Goal: Information Seeking & Learning: Check status

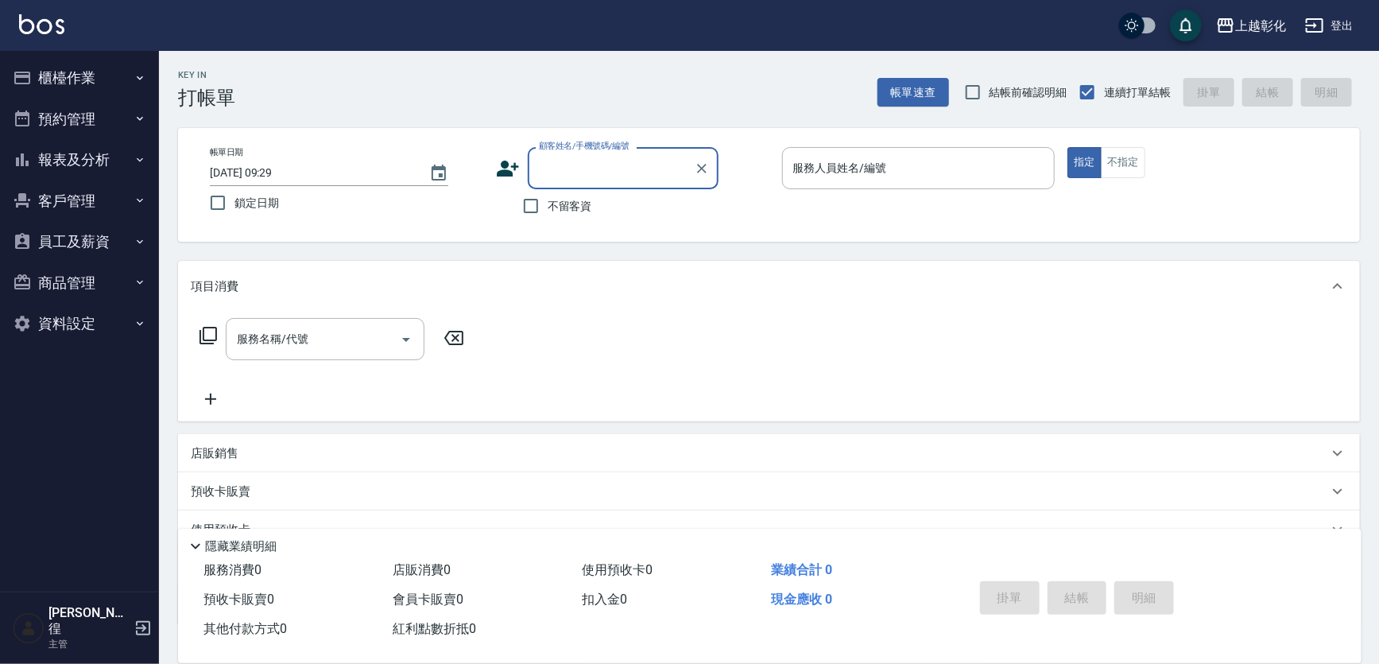
click at [112, 73] on button "櫃檯作業" at bounding box center [79, 77] width 146 height 41
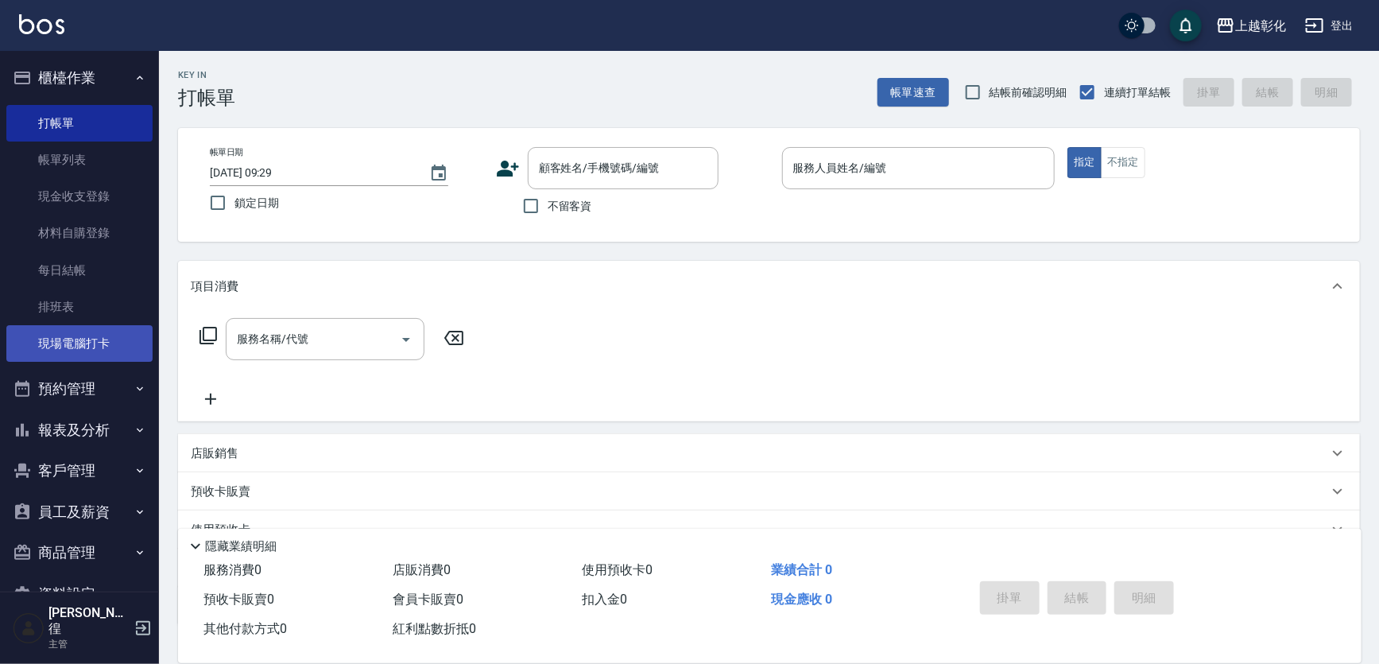
click at [105, 344] on link "現場電腦打卡" at bounding box center [79, 343] width 146 height 37
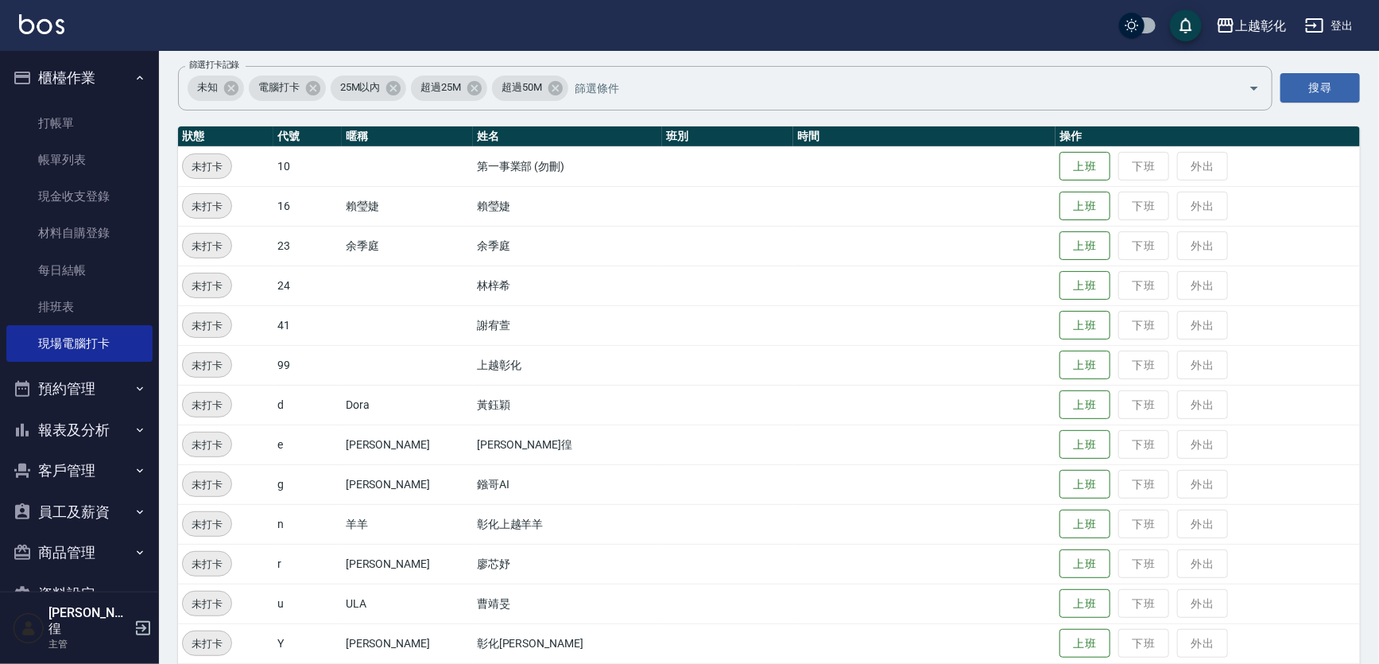
scroll to position [168, 0]
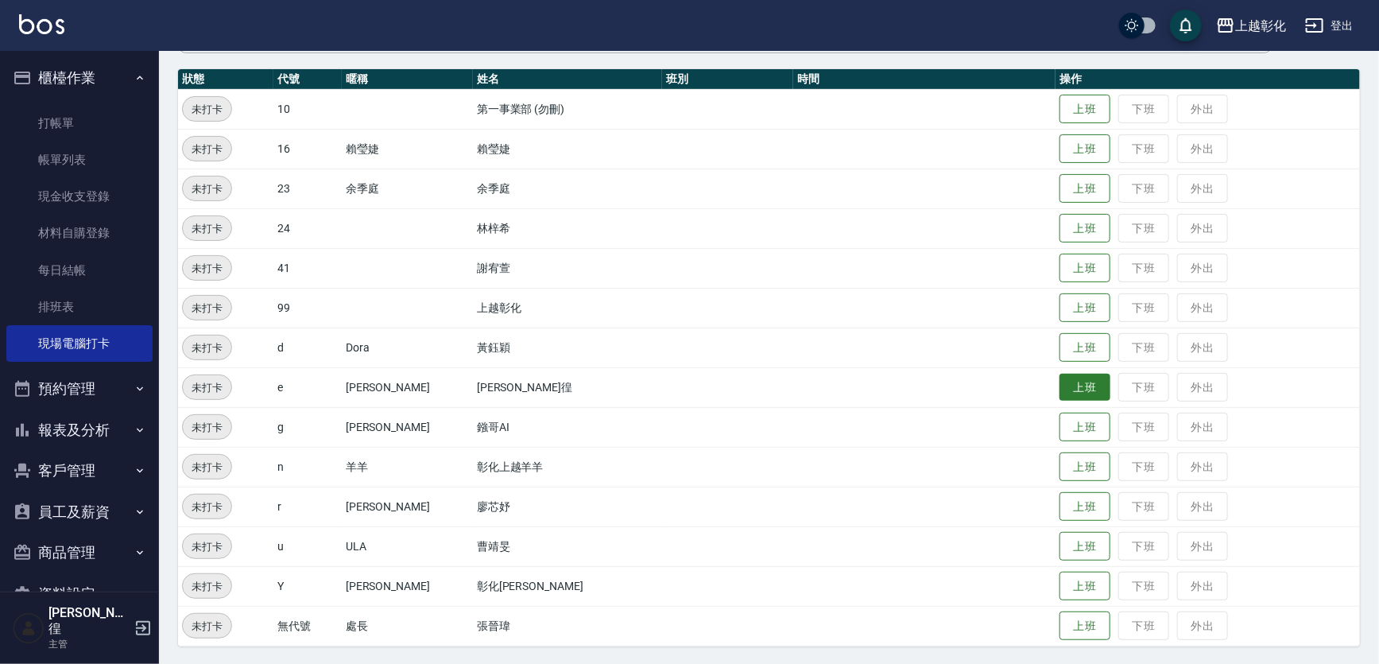
click at [1059, 377] on button "上班" at bounding box center [1084, 387] width 51 height 28
click at [1083, 144] on button "上班" at bounding box center [1084, 149] width 51 height 28
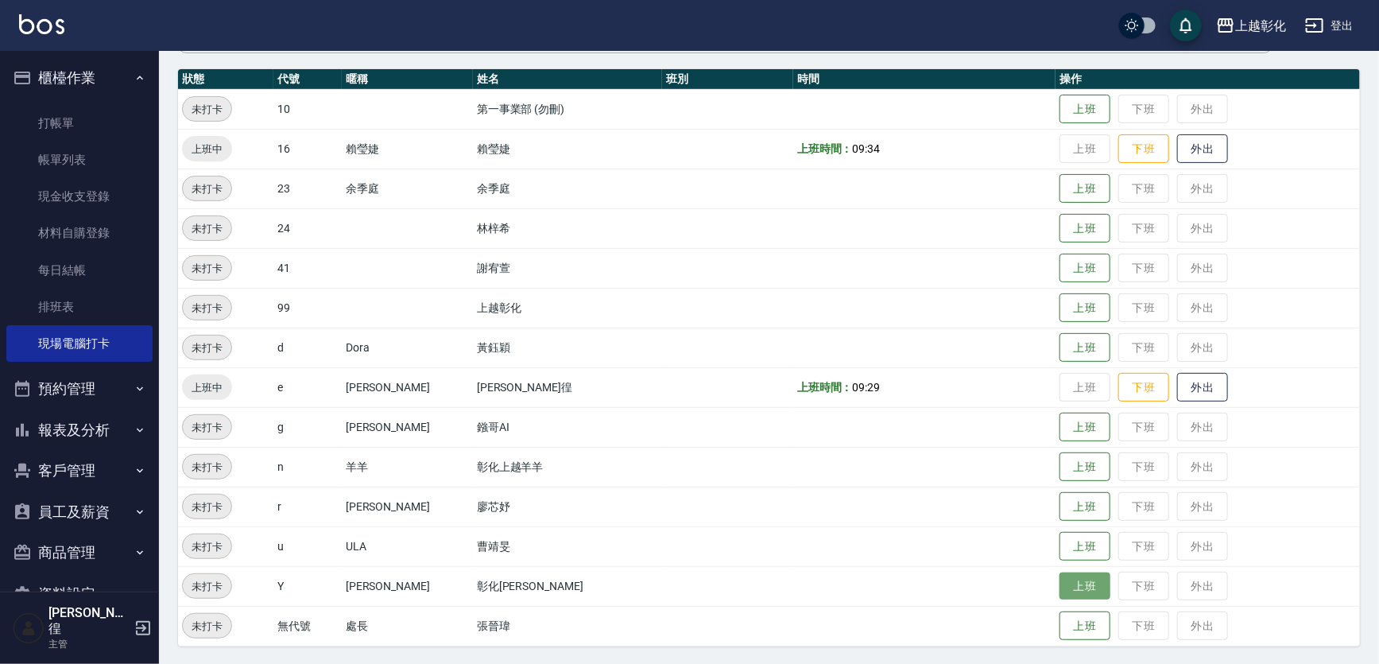
click at [1065, 578] on button "上班" at bounding box center [1084, 586] width 51 height 28
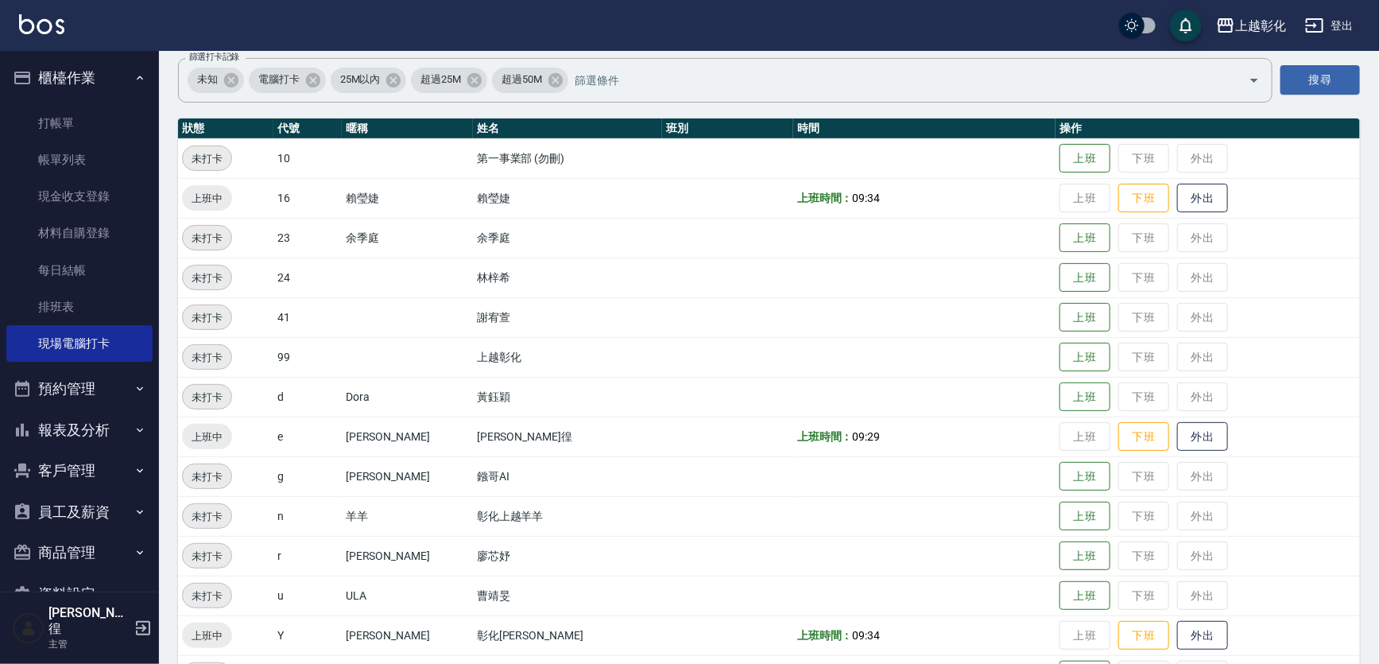
scroll to position [95, 0]
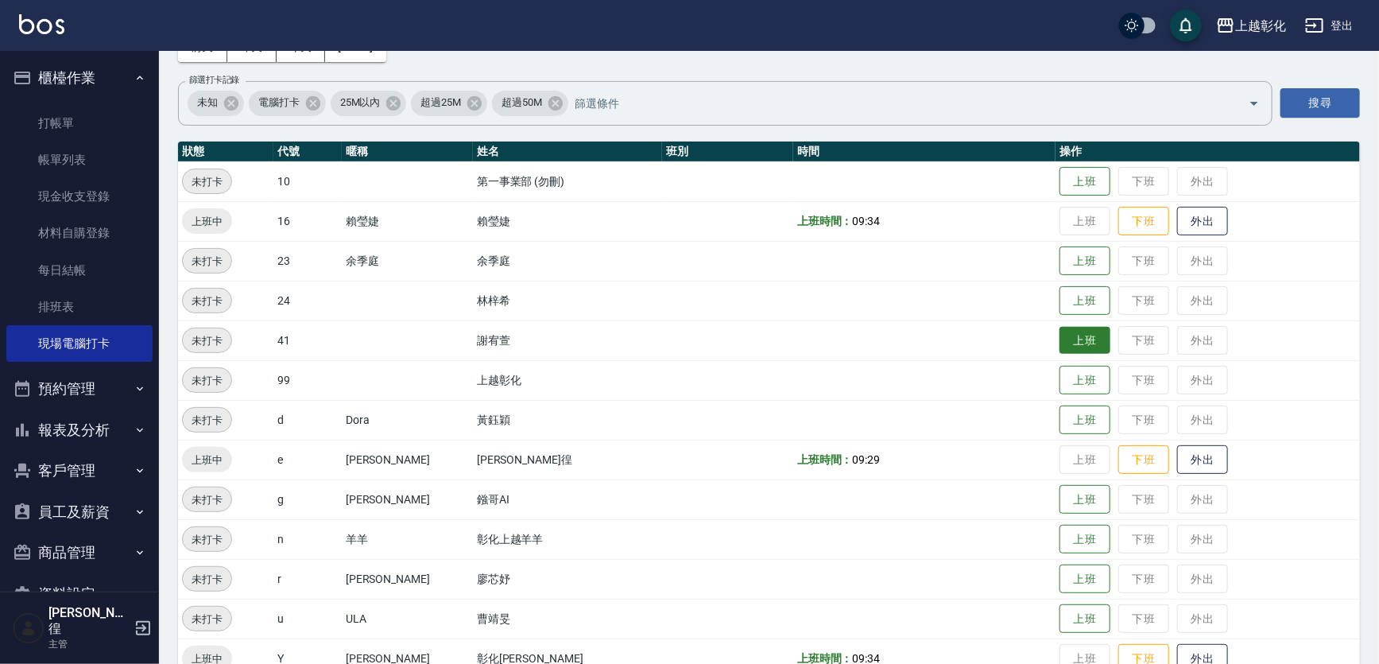
click at [1059, 340] on button "上班" at bounding box center [1084, 341] width 51 height 28
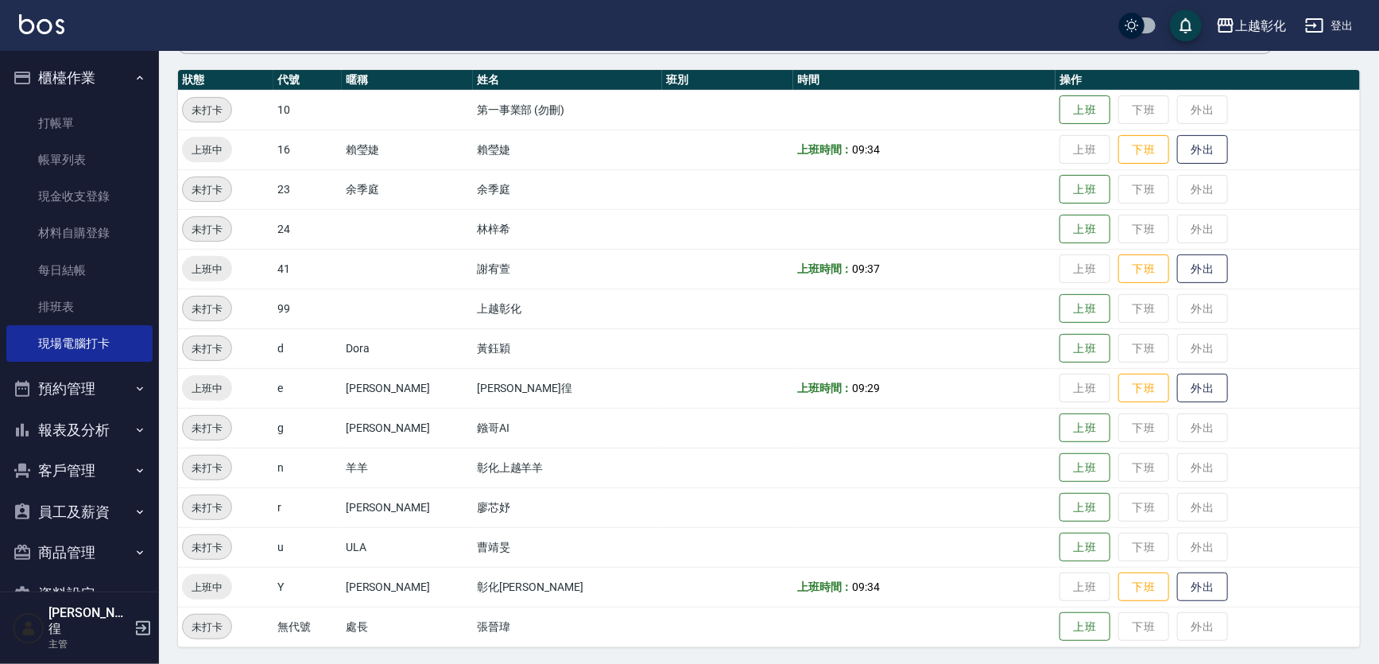
scroll to position [168, 0]
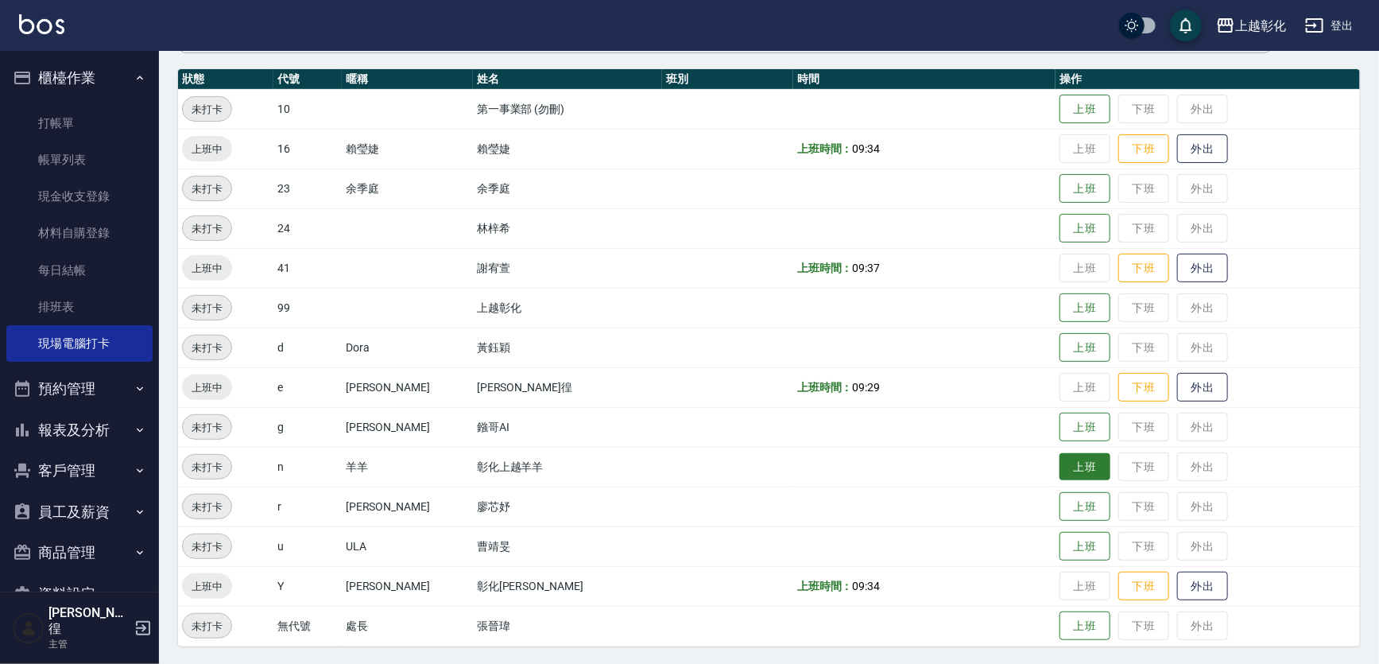
click at [1059, 465] on button "上班" at bounding box center [1084, 467] width 51 height 28
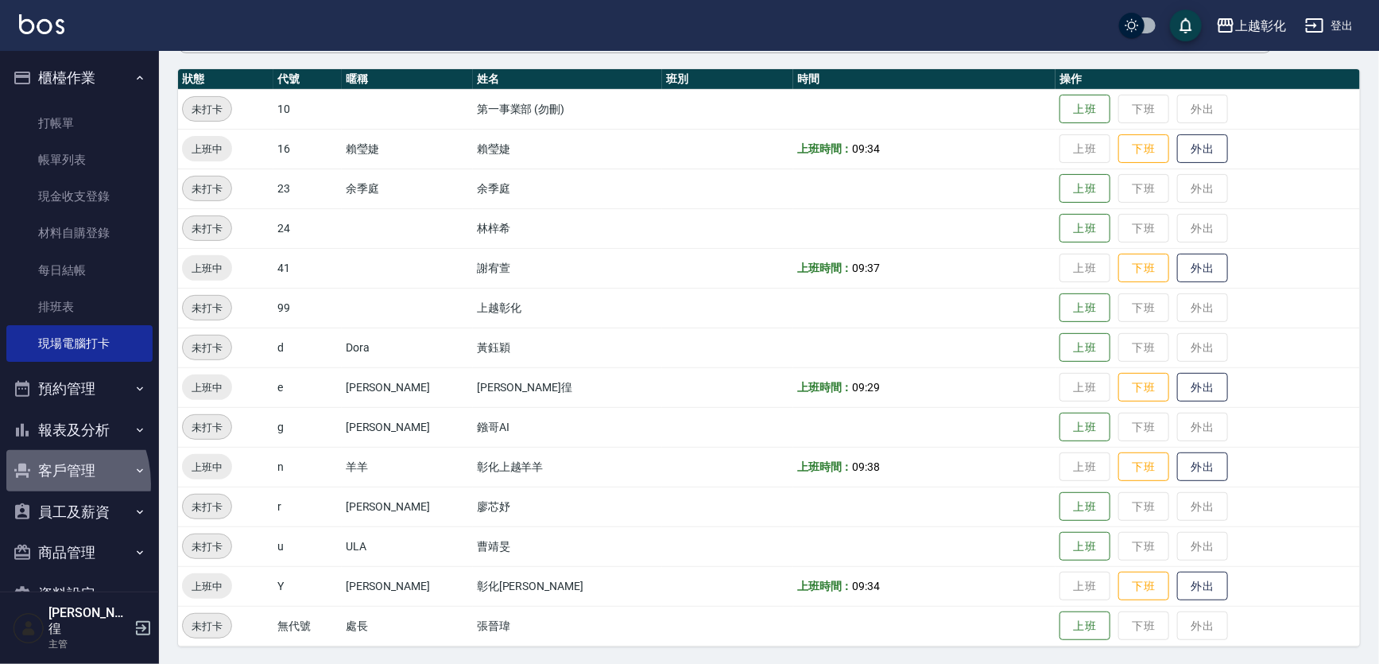
click at [37, 483] on button "客戶管理" at bounding box center [79, 470] width 146 height 41
click at [48, 512] on link "客戶列表" at bounding box center [79, 515] width 146 height 37
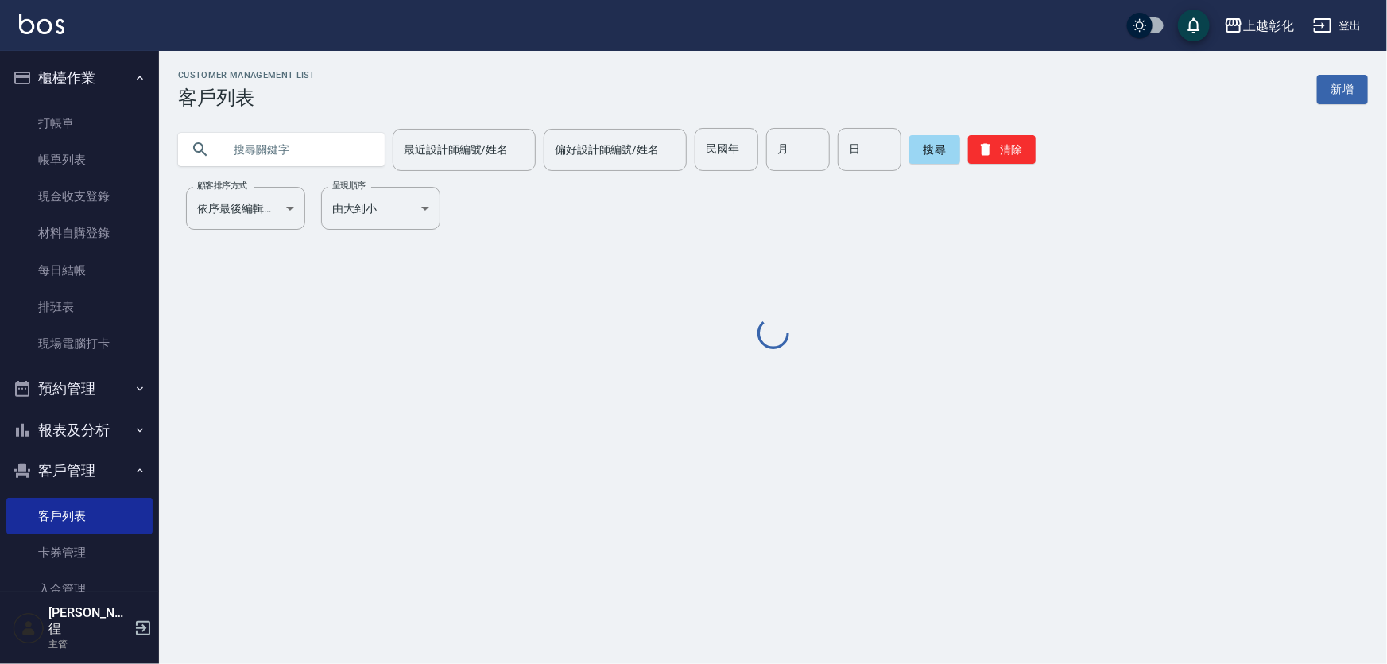
click at [326, 141] on input "text" at bounding box center [297, 149] width 149 height 43
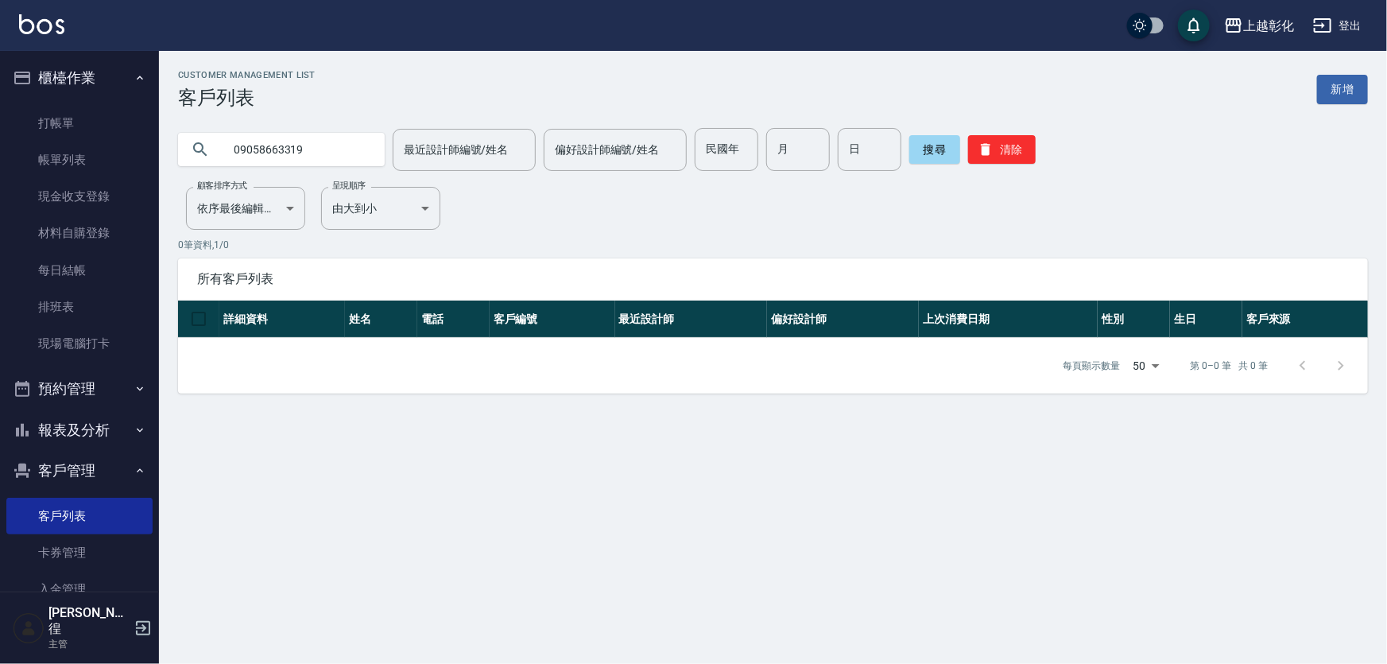
click at [299, 158] on input "09058663319" at bounding box center [297, 149] width 149 height 43
click at [299, 159] on input "09058663319" at bounding box center [297, 149] width 149 height 43
type input "0905866319"
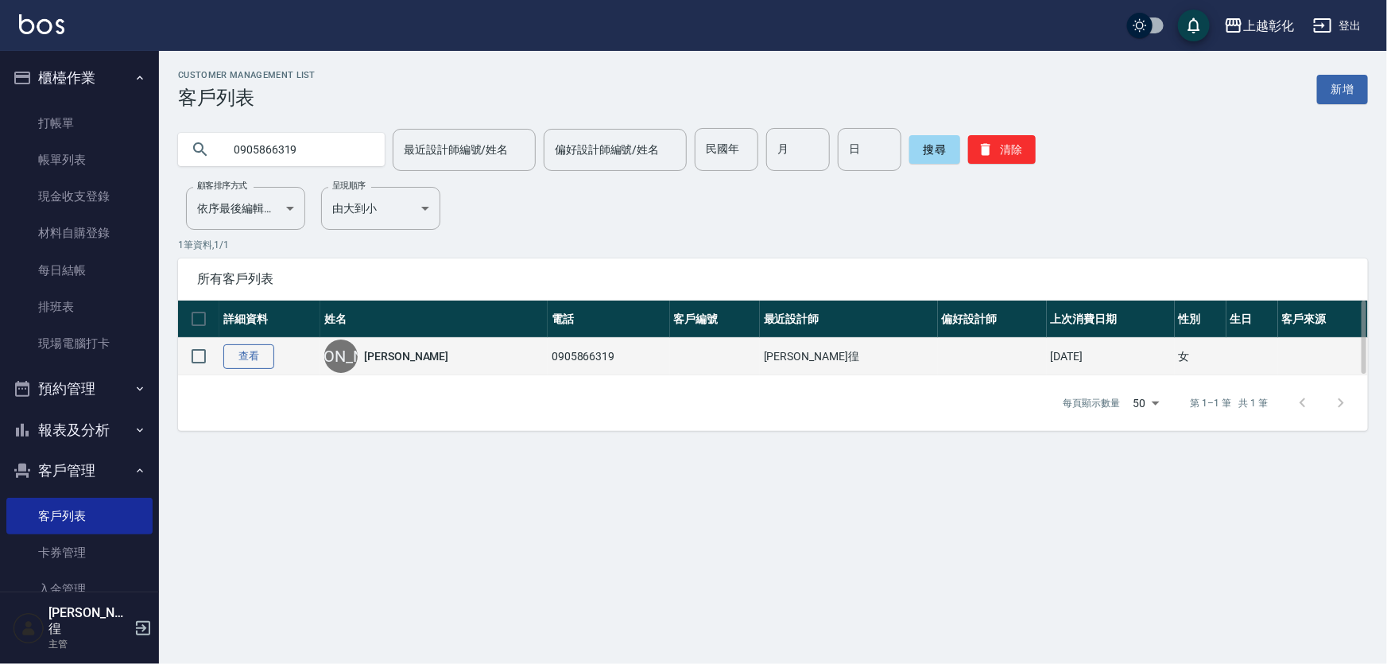
click at [252, 346] on link "查看" at bounding box center [248, 356] width 51 height 25
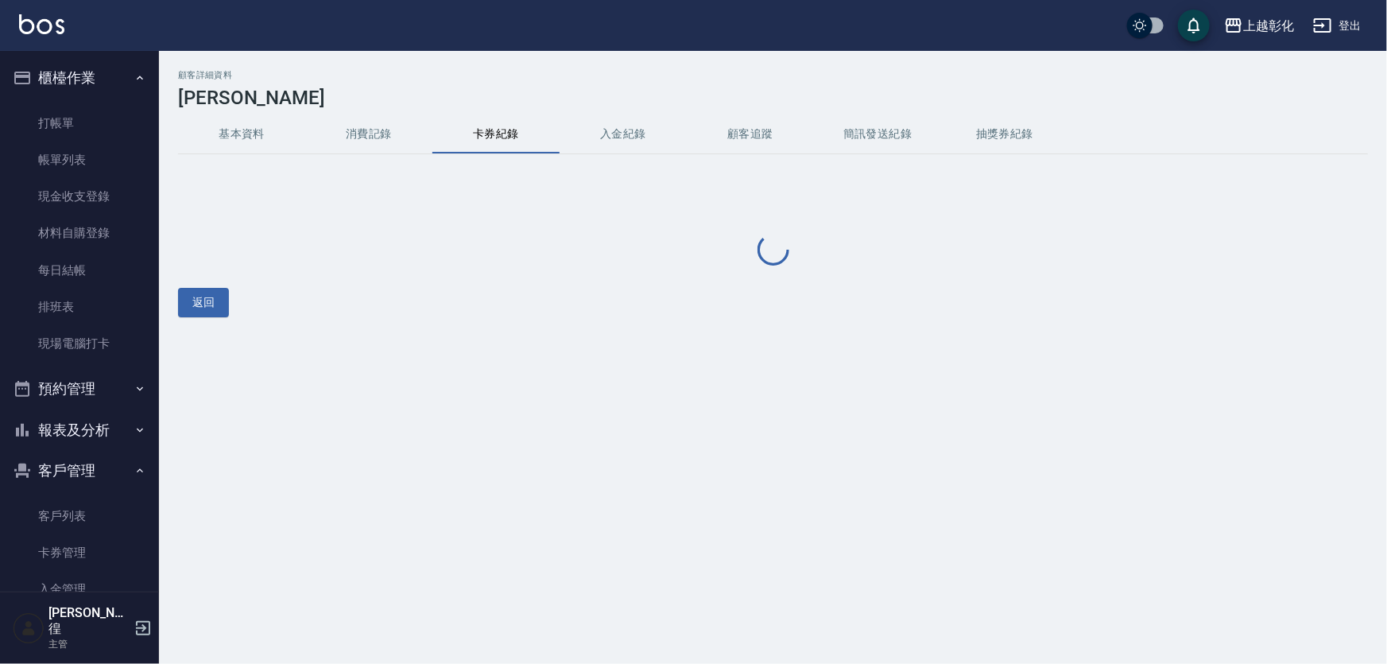
click at [471, 128] on button "卡券紀錄" at bounding box center [495, 134] width 127 height 38
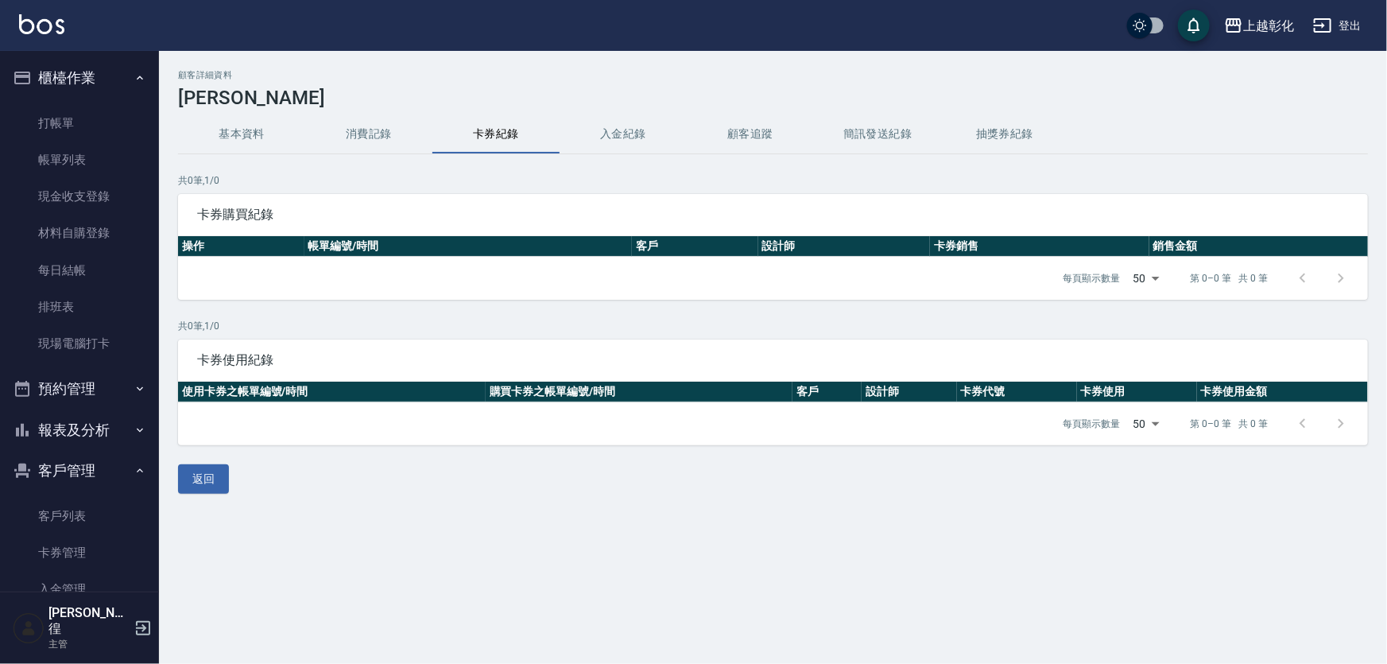
click at [598, 139] on button "入金紀錄" at bounding box center [622, 134] width 127 height 38
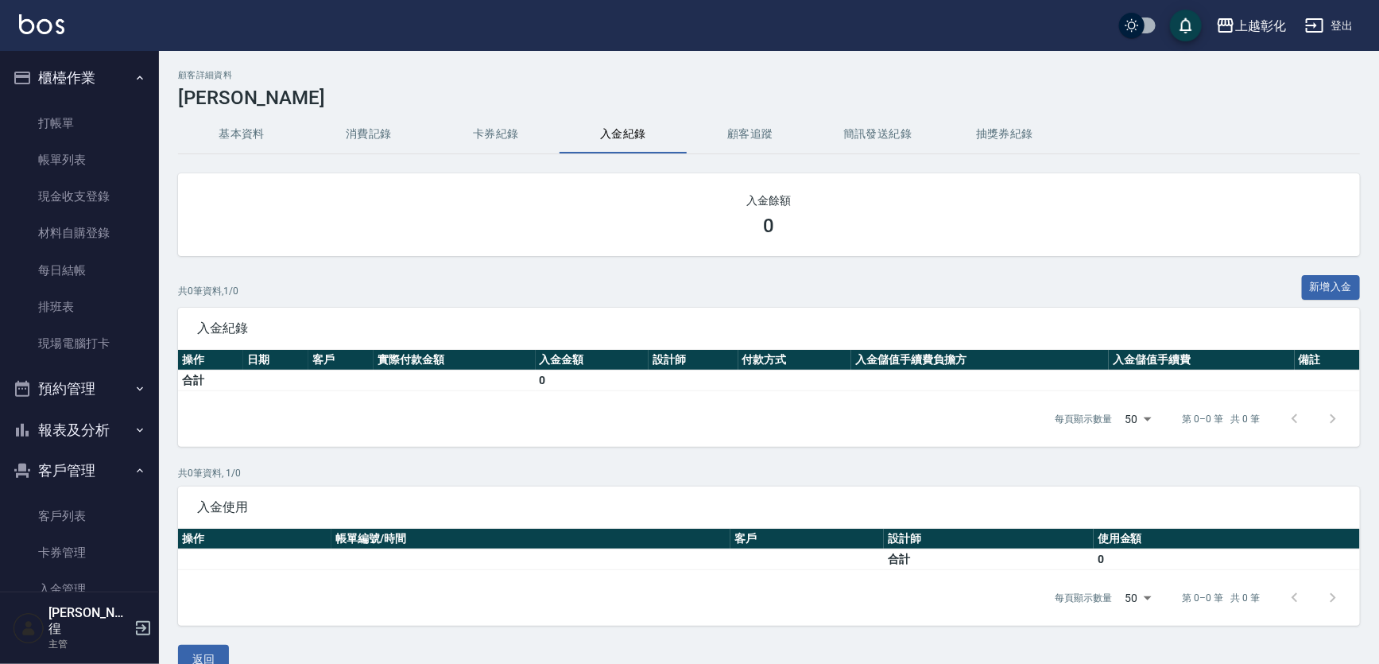
drag, startPoint x: 498, startPoint y: 154, endPoint x: 462, endPoint y: 155, distance: 36.6
click at [495, 155] on div "顧客詳細資料 [PERSON_NAME] 基本資料 消費記錄 卡券紀錄 入金紀錄 顧客追蹤 簡訊發送紀錄 抽獎券紀錄 入金餘額 0 共 0 筆資料, 1 / …" at bounding box center [769, 372] width 1220 height 604
click at [435, 149] on button "卡券紀錄" at bounding box center [495, 134] width 127 height 38
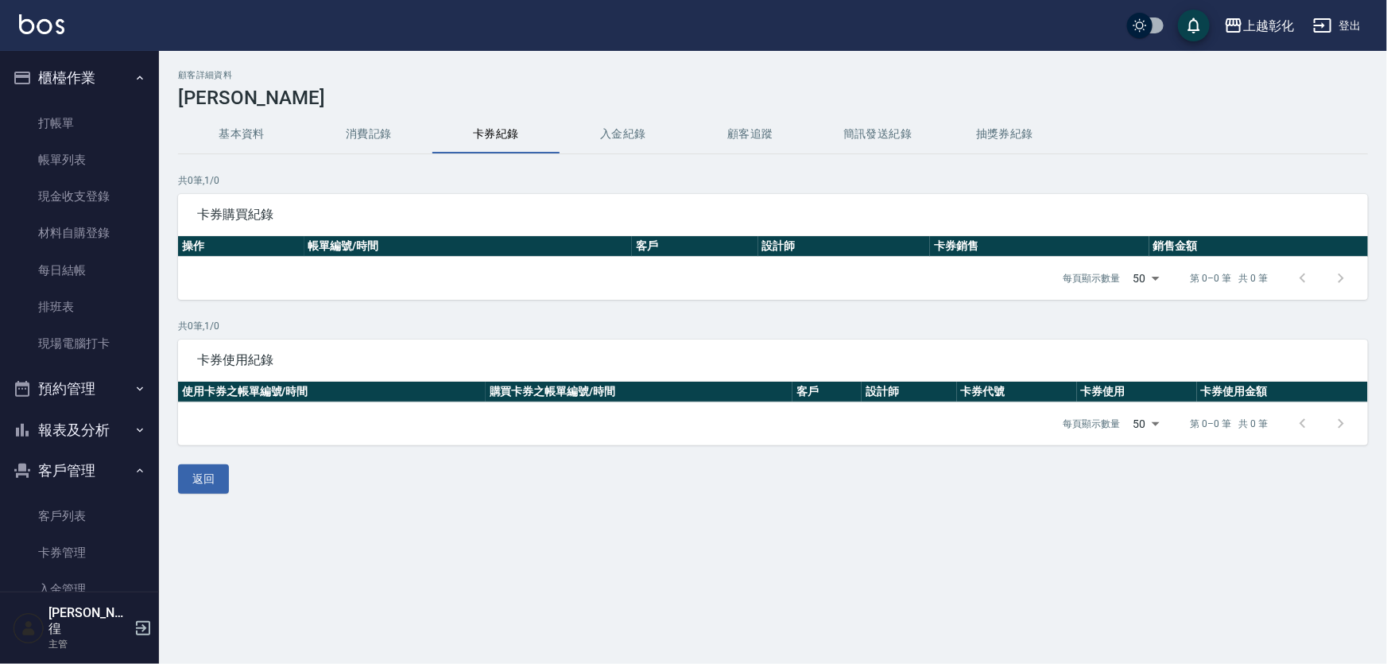
click at [397, 141] on button "消費記錄" at bounding box center [368, 134] width 127 height 38
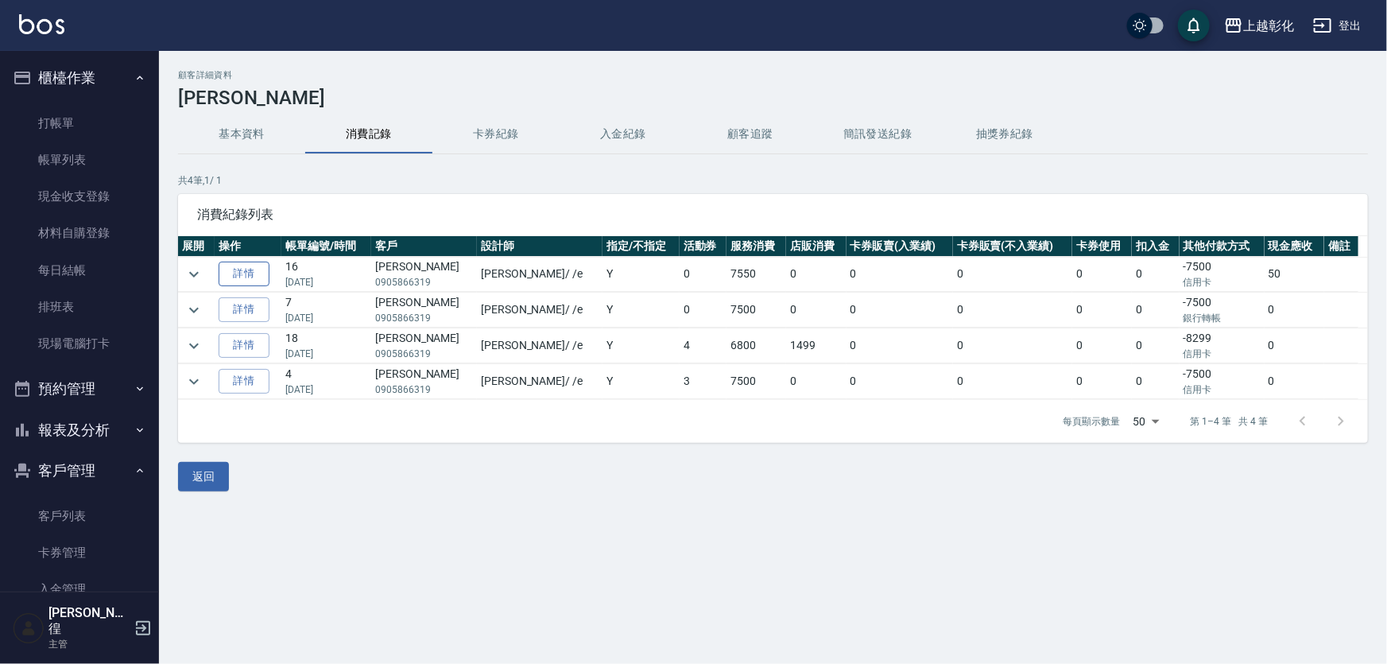
click at [235, 270] on link "詳情" at bounding box center [244, 273] width 51 height 25
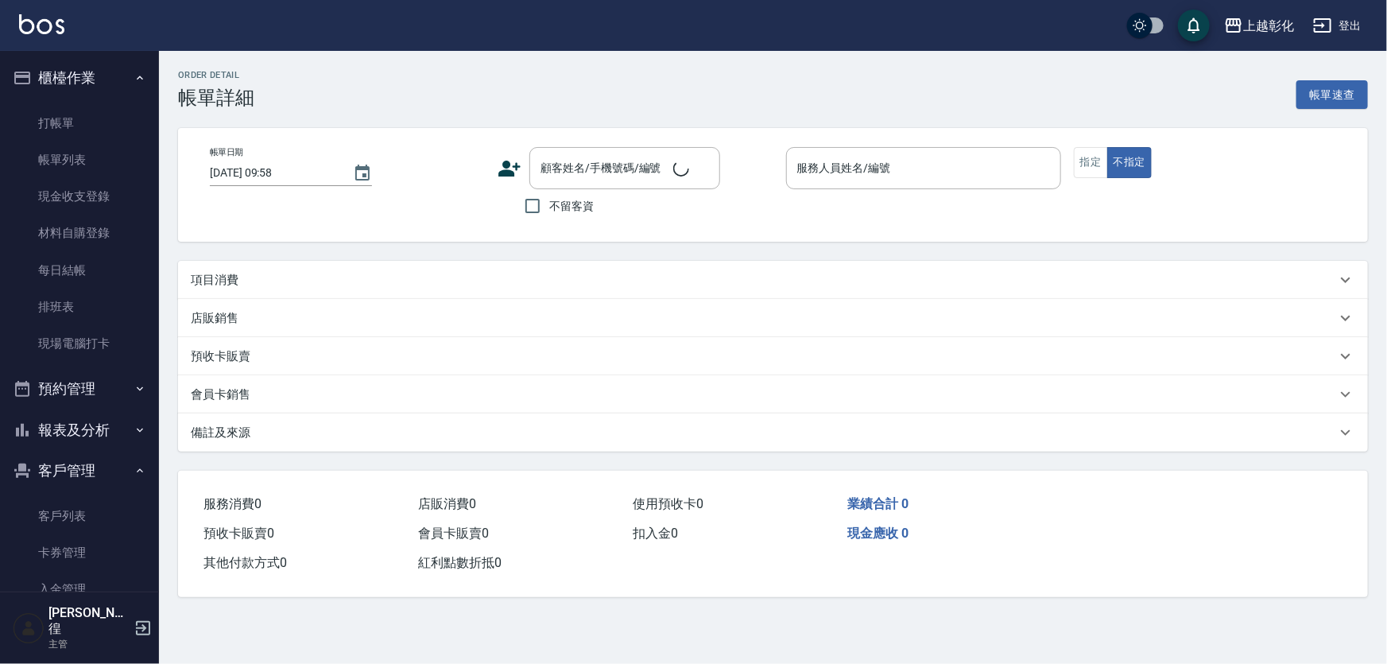
type input "[DATE] 17:03"
type input "[PERSON_NAME]"
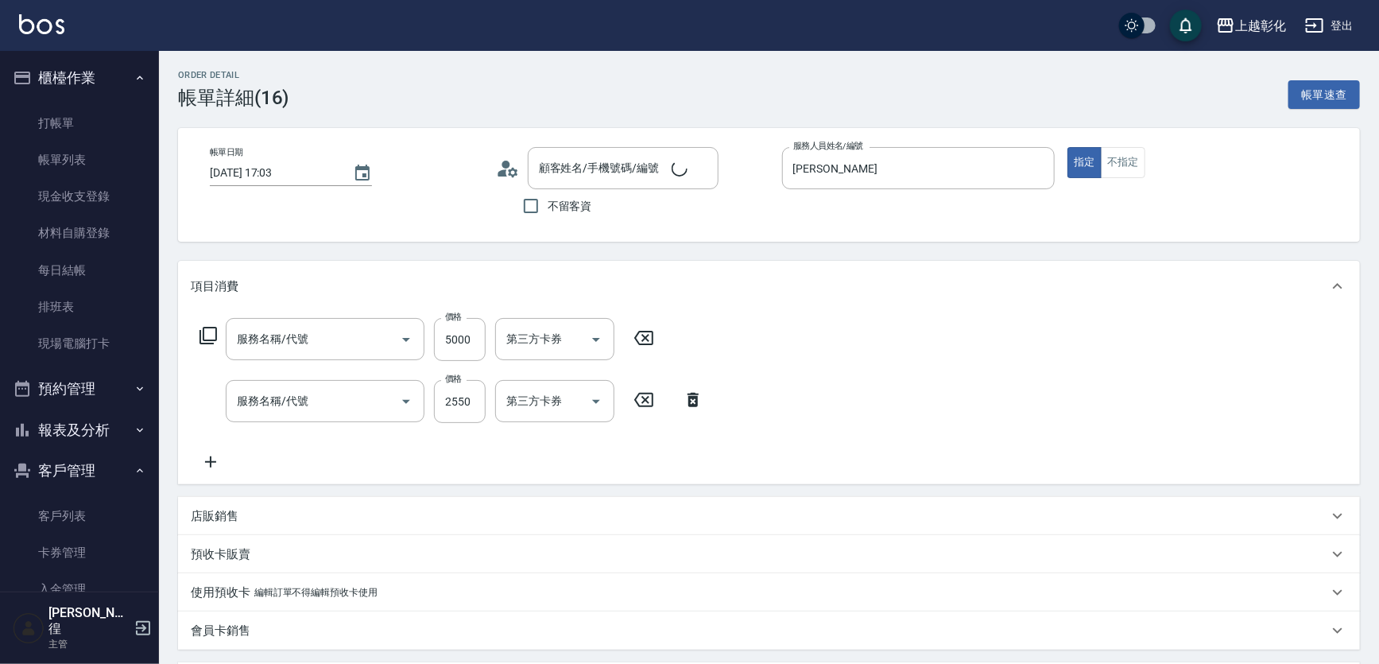
type input "[PERSON_NAME]/0905866319/null"
type input "重整1組20片(7001)"
type input "過年染髮B(512)"
